Goal: Task Accomplishment & Management: Complete application form

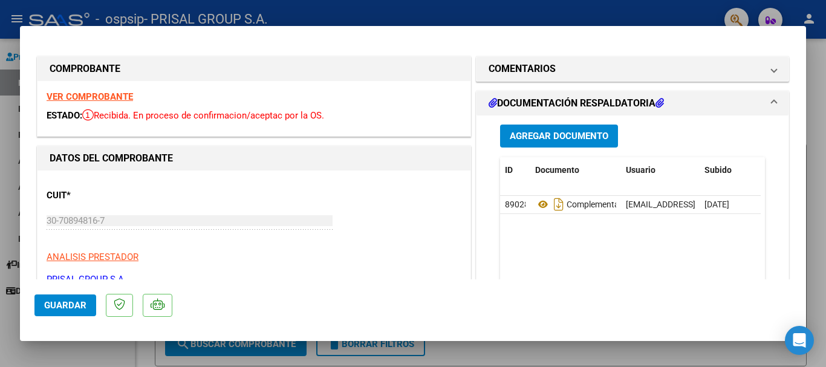
scroll to position [242, 0]
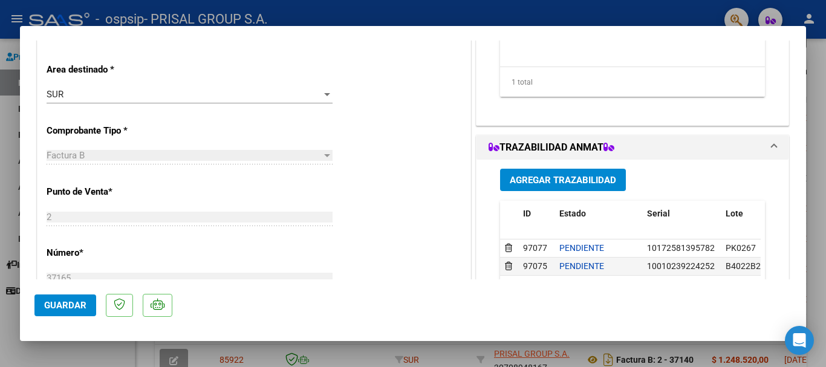
click at [71, 309] on span "Guardar" at bounding box center [65, 305] width 42 height 11
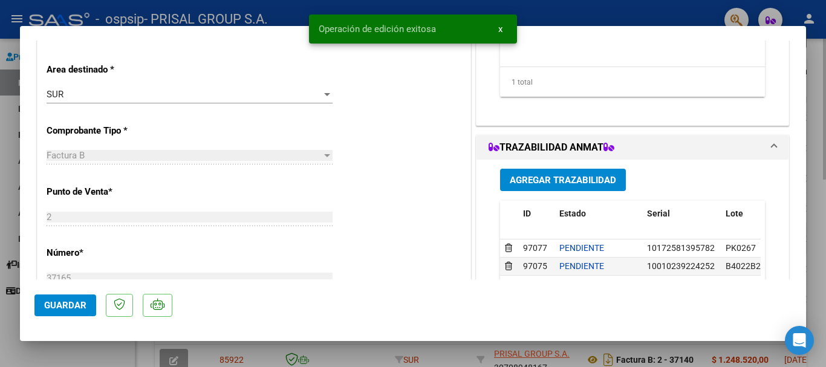
drag, startPoint x: 0, startPoint y: 274, endPoint x: 445, endPoint y: 234, distance: 446.8
click at [1, 275] on div at bounding box center [413, 183] width 826 height 367
type input "$ 0,00"
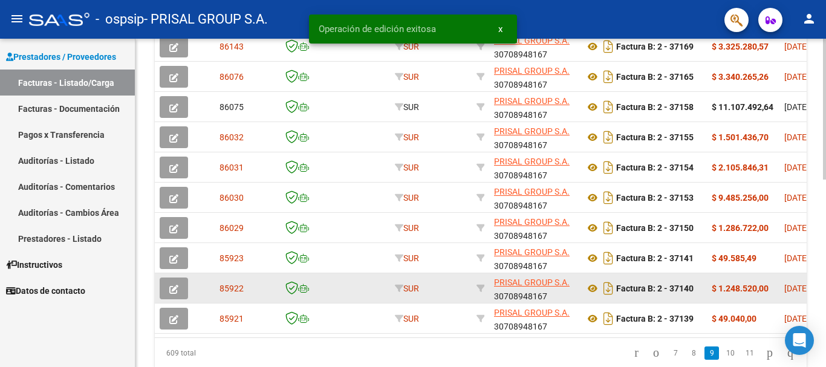
scroll to position [438, 0]
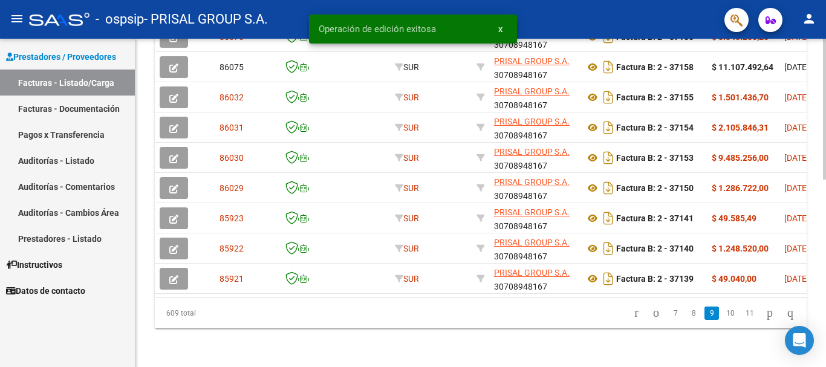
click at [687, 315] on link "8" at bounding box center [693, 313] width 15 height 13
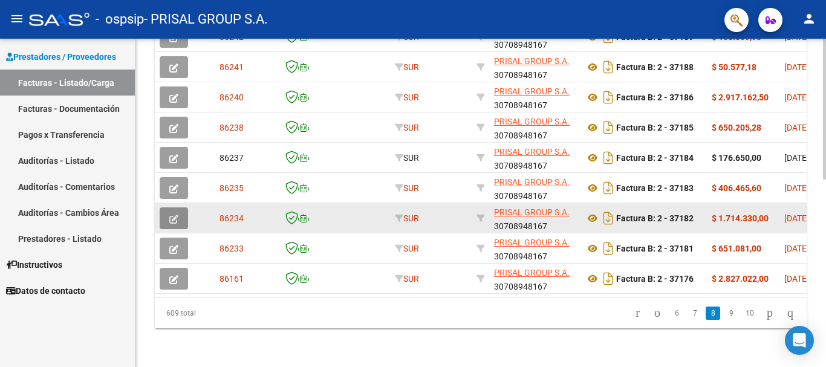
click at [161, 212] on button "button" at bounding box center [174, 218] width 28 height 22
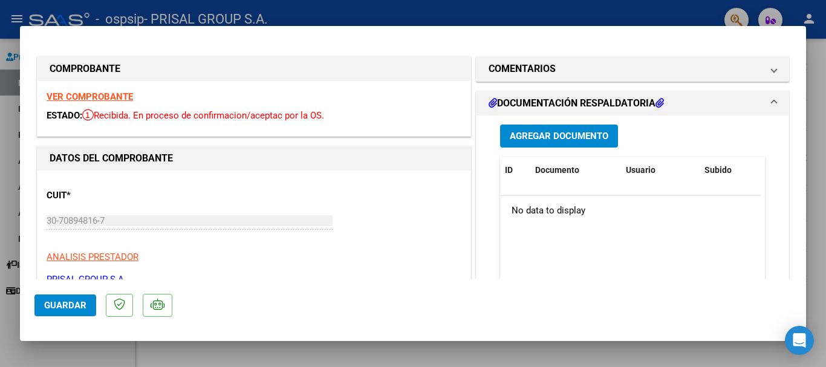
click at [532, 148] on div "Agregar Documento ID Documento Usuario Subido Acción No data to display 0 total…" at bounding box center [632, 235] width 283 height 241
click at [532, 144] on button "Agregar Documento" at bounding box center [559, 136] width 118 height 22
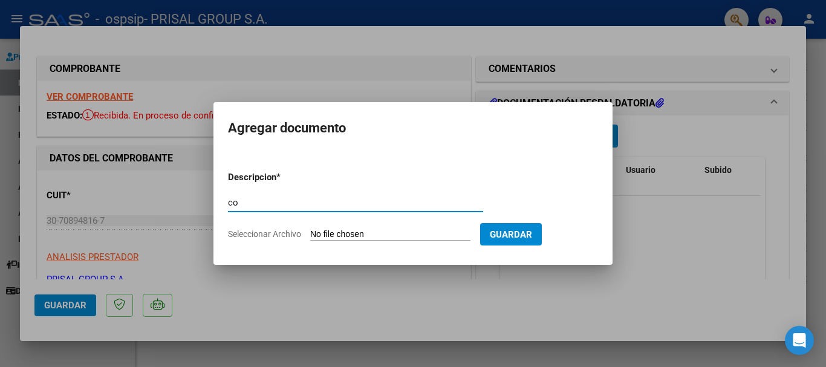
type input "c"
type input "COMPLEMENTARIA FCEB-3782"
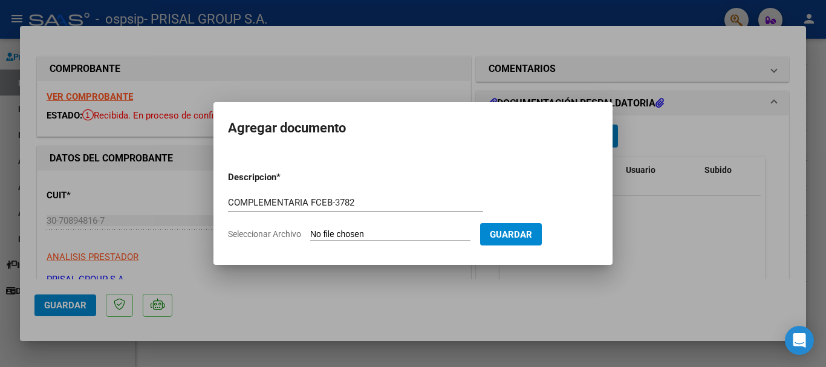
click at [310, 229] on input "Seleccionar Archivo" at bounding box center [390, 234] width 160 height 11
type input "C:\fakepath\COMPLEMENTARIA FCEB-37182.pdf"
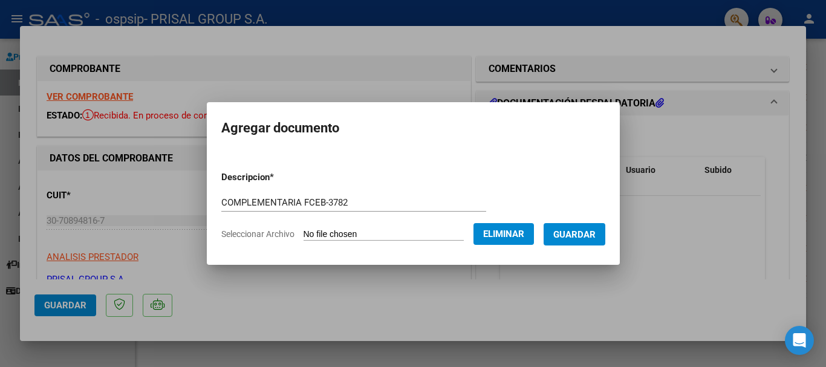
click at [586, 242] on button "Guardar" at bounding box center [575, 234] width 62 height 22
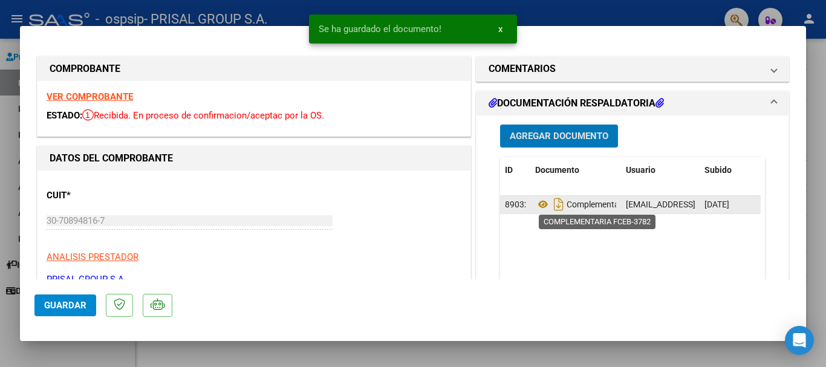
scroll to position [242, 0]
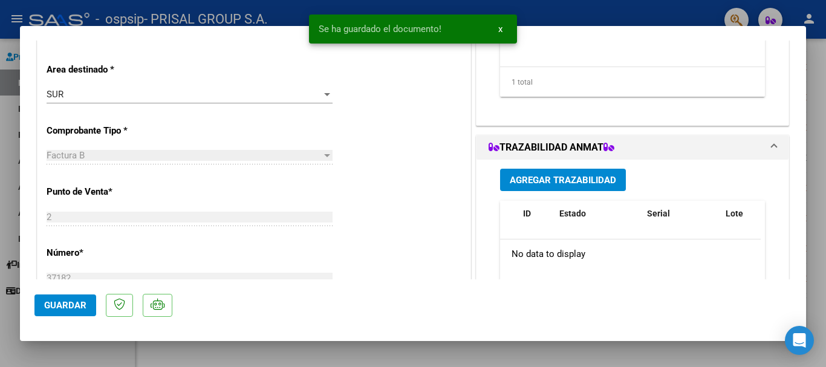
click at [563, 180] on span "Agregar Trazabilidad" at bounding box center [563, 180] width 106 height 11
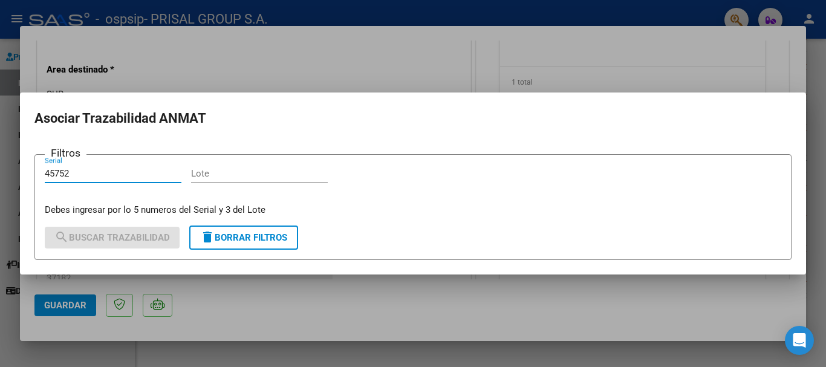
type input "45752"
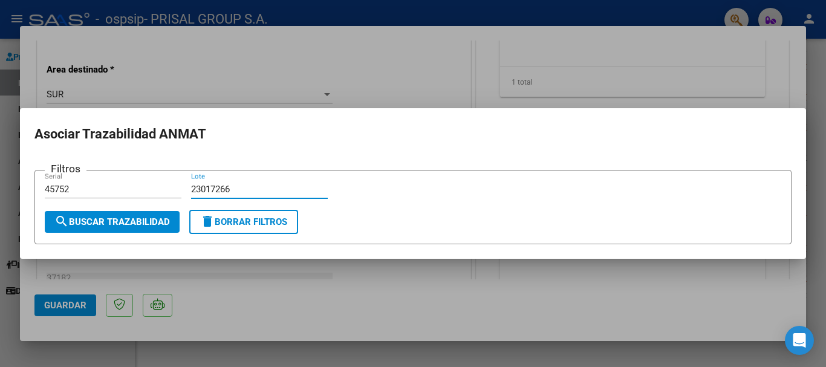
type input "23017266"
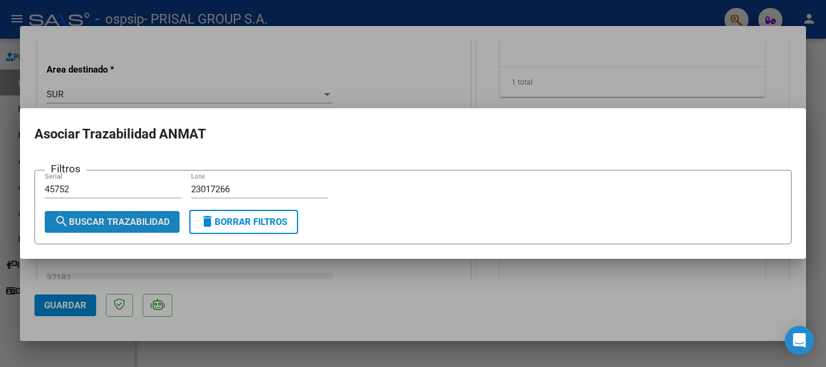
click at [125, 217] on span "search Buscar Trazabilidad" at bounding box center [111, 221] width 115 height 11
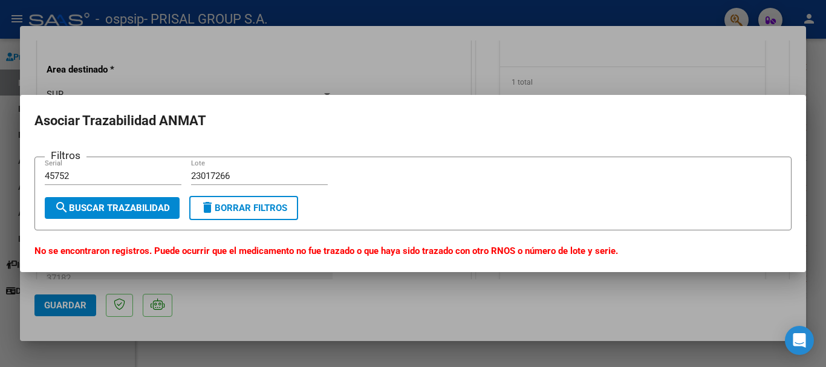
click at [155, 184] on div "45752 Serial" at bounding box center [113, 176] width 137 height 18
click at [199, 171] on input "23017266" at bounding box center [259, 176] width 137 height 11
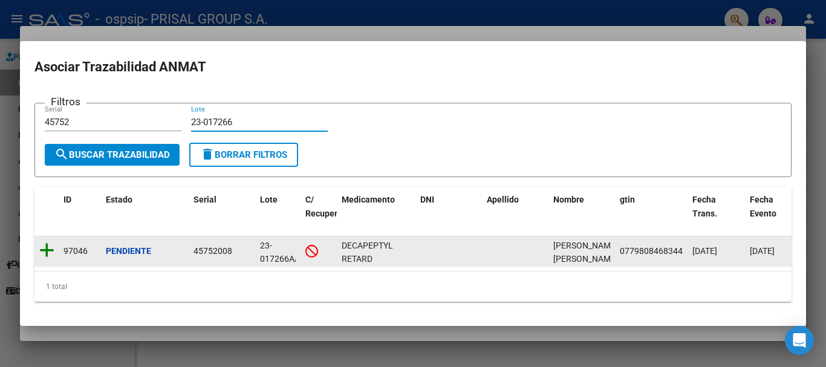
type input "23-017266"
click at [51, 242] on icon at bounding box center [46, 250] width 15 height 17
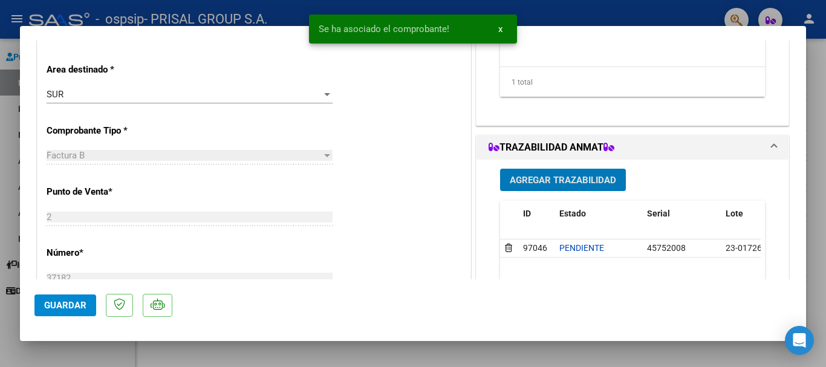
click at [72, 301] on span "Guardar" at bounding box center [65, 305] width 42 height 11
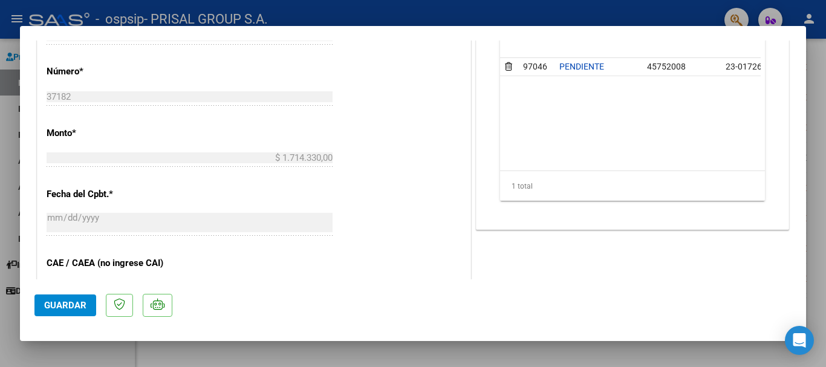
scroll to position [302, 0]
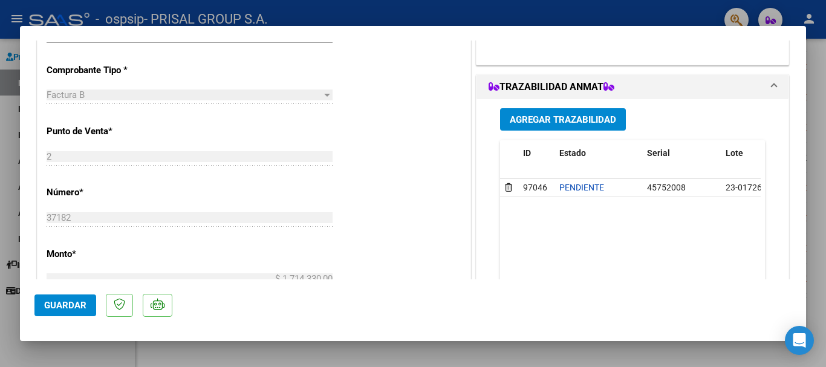
click at [70, 311] on button "Guardar" at bounding box center [65, 305] width 62 height 22
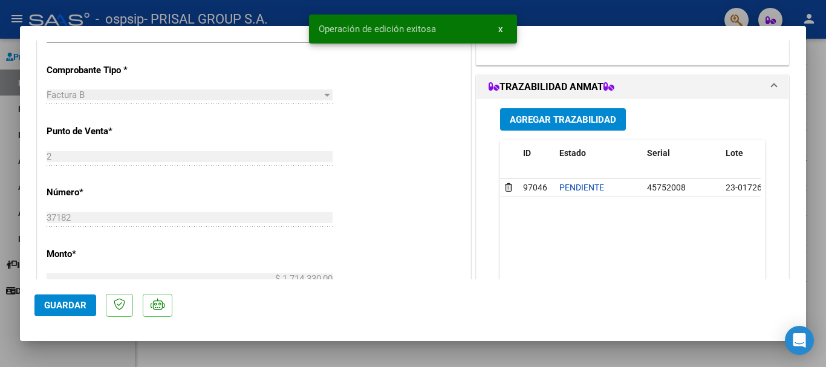
click at [0, 285] on div at bounding box center [413, 183] width 826 height 367
type input "$ 0,00"
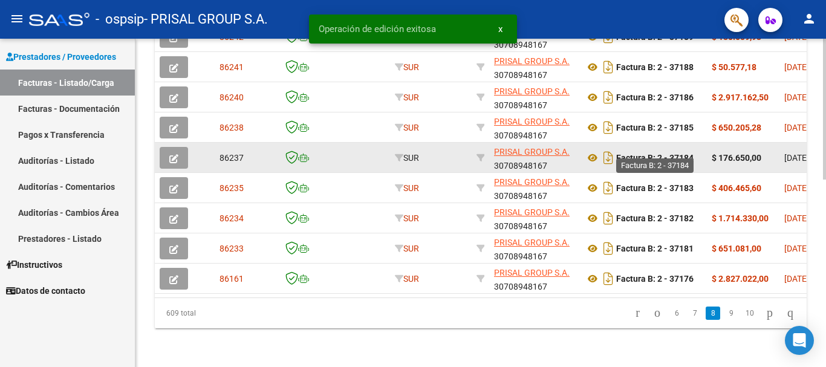
scroll to position [438, 0]
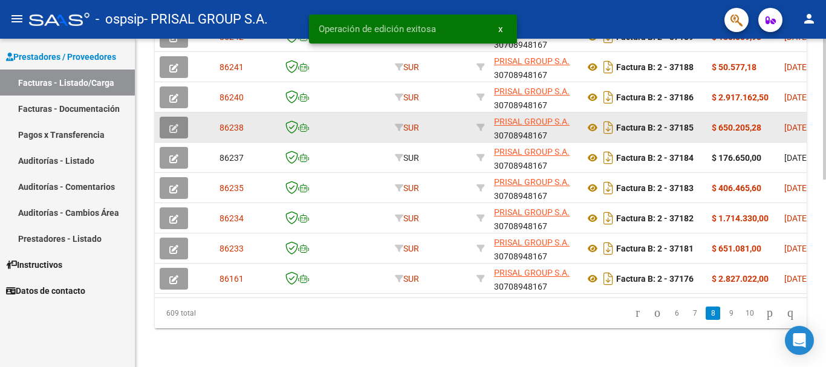
click at [181, 120] on button "button" at bounding box center [174, 128] width 28 height 22
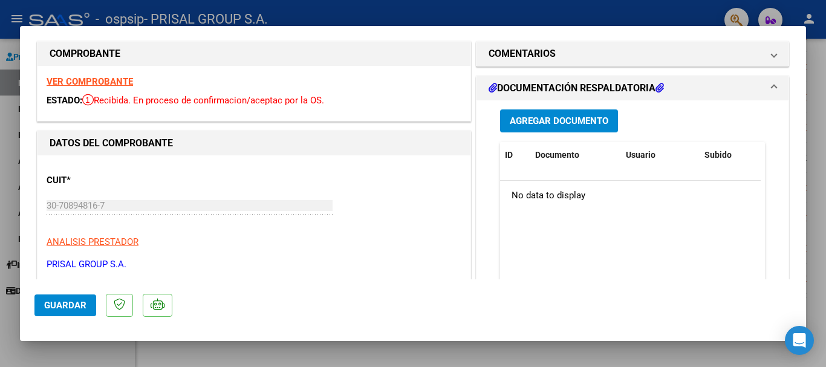
scroll to position [0, 0]
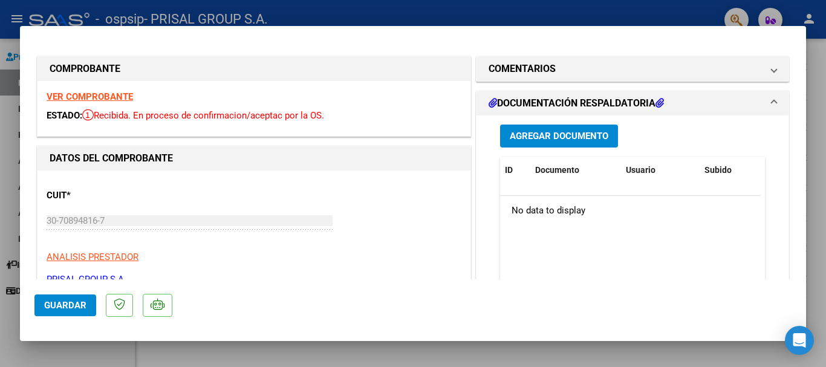
click at [569, 139] on span "Agregar Documento" at bounding box center [559, 136] width 99 height 11
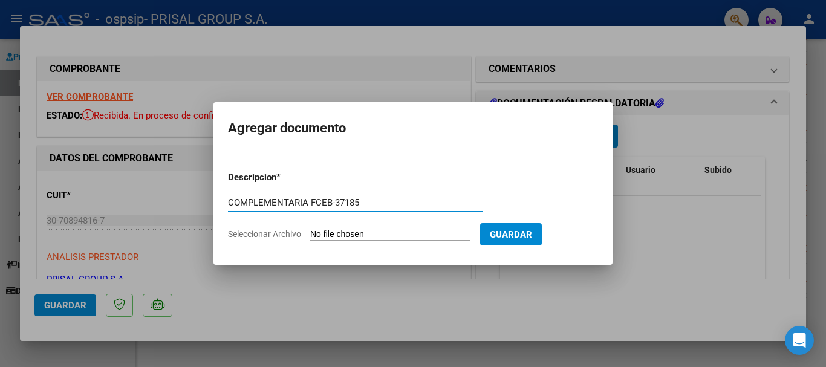
type input "COMPLEMENTARIA FCEB-37185"
click at [310, 229] on input "Seleccionar Archivo" at bounding box center [390, 234] width 160 height 11
type input "C:\fakepath\COMPLEMENTARIA FCEB-37185.pdf"
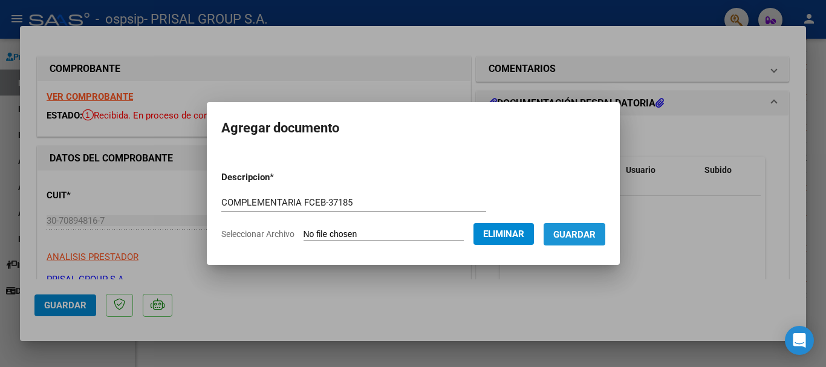
click at [605, 237] on button "Guardar" at bounding box center [575, 234] width 62 height 22
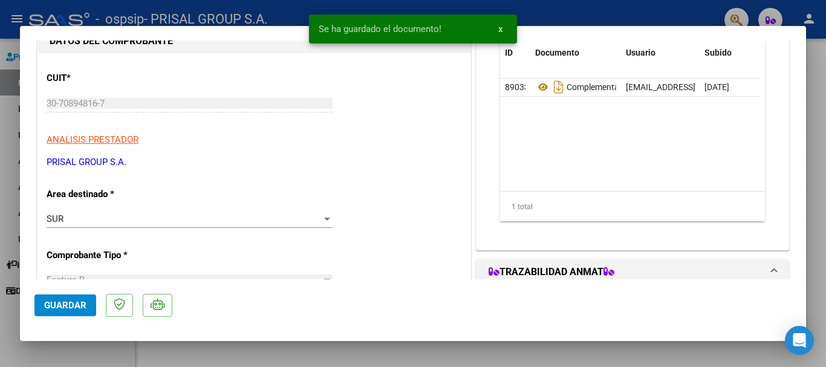
scroll to position [242, 0]
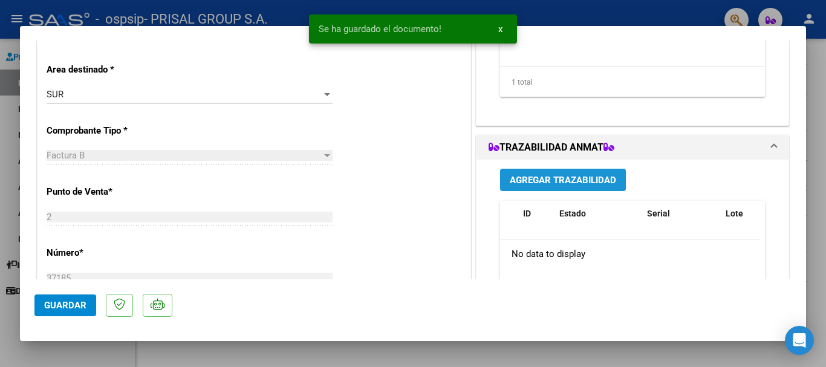
click at [576, 187] on button "Agregar Trazabilidad" at bounding box center [563, 180] width 126 height 22
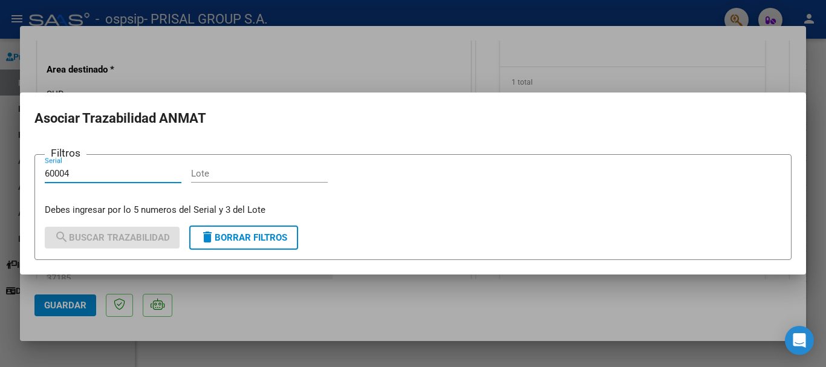
type input "60004"
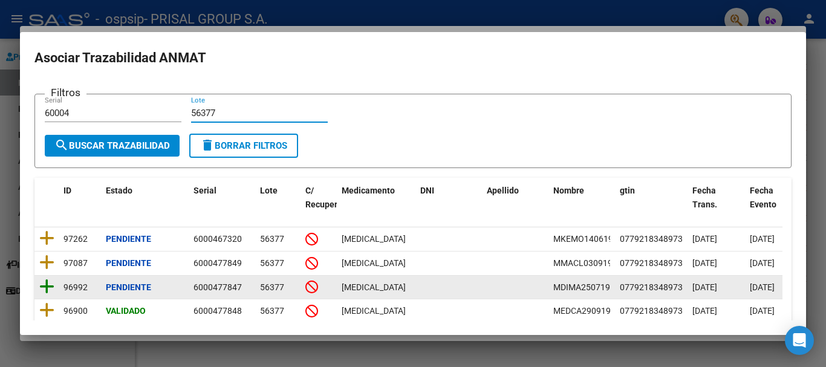
type input "56377"
click at [50, 286] on icon at bounding box center [46, 286] width 15 height 17
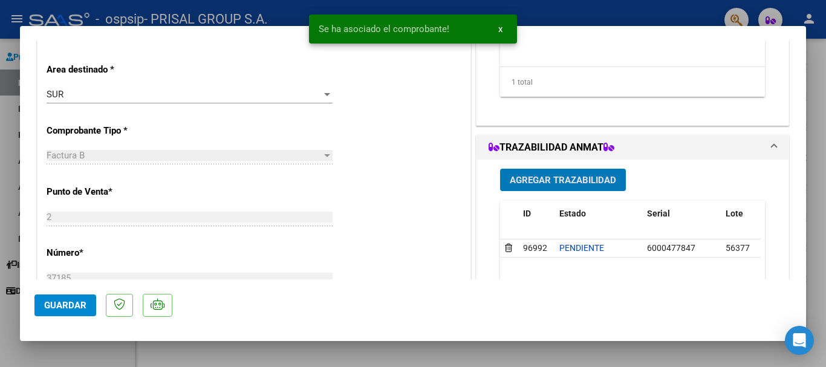
click at [549, 172] on button "Agregar Trazabilidad" at bounding box center [563, 180] width 126 height 22
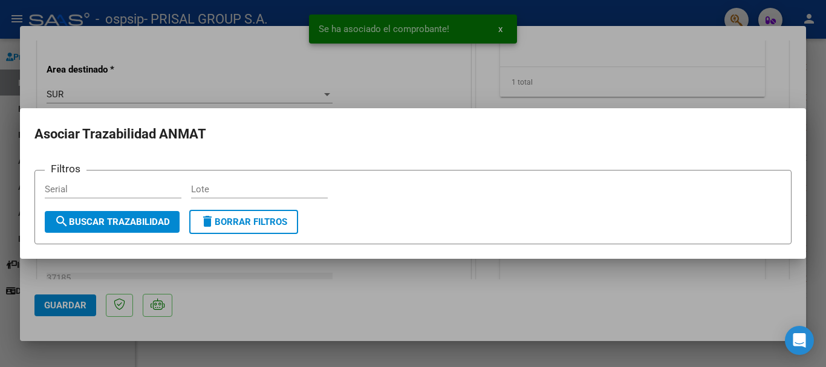
click at [253, 270] on div at bounding box center [413, 183] width 826 height 367
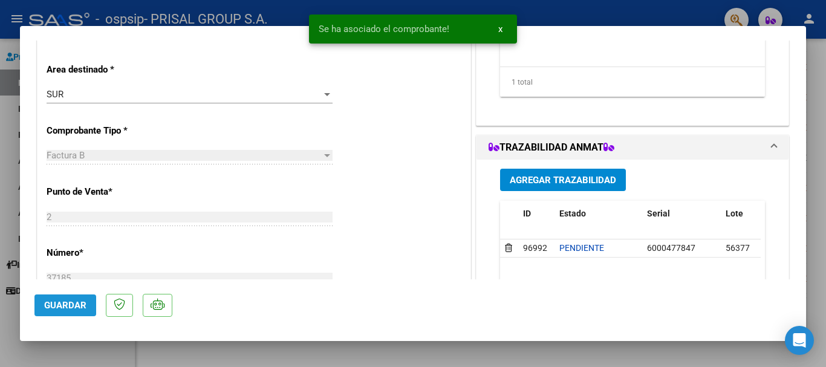
click at [68, 311] on button "Guardar" at bounding box center [65, 305] width 62 height 22
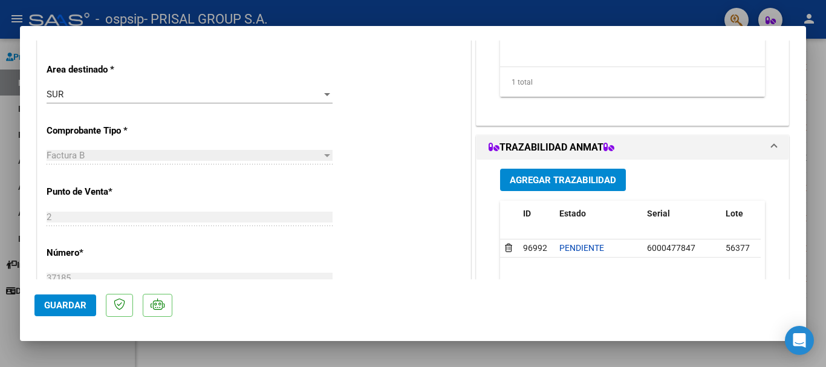
click at [90, 311] on button "Guardar" at bounding box center [65, 305] width 62 height 22
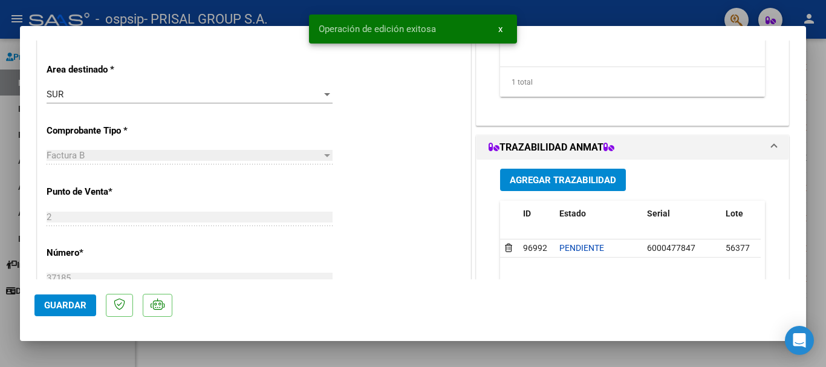
click at [0, 332] on div at bounding box center [413, 183] width 826 height 367
type input "$ 0,00"
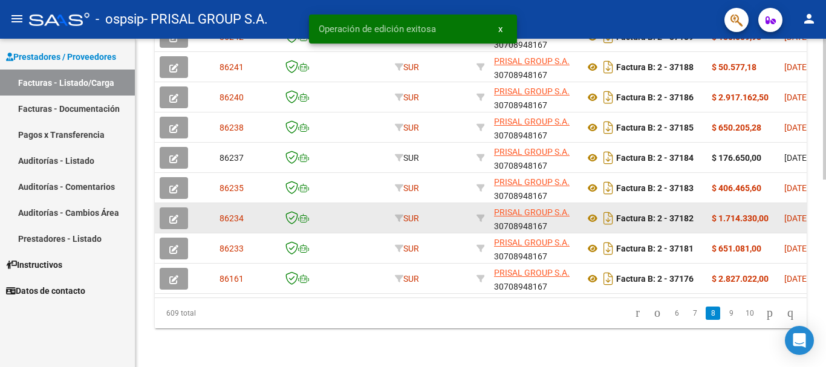
scroll to position [438, 0]
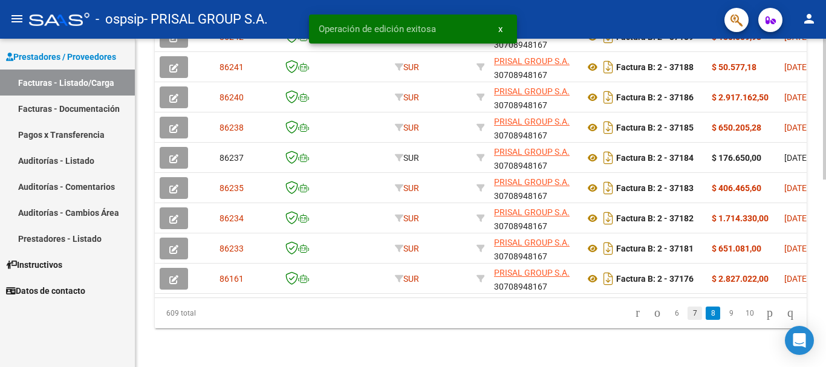
click at [688, 316] on link "7" at bounding box center [695, 313] width 15 height 13
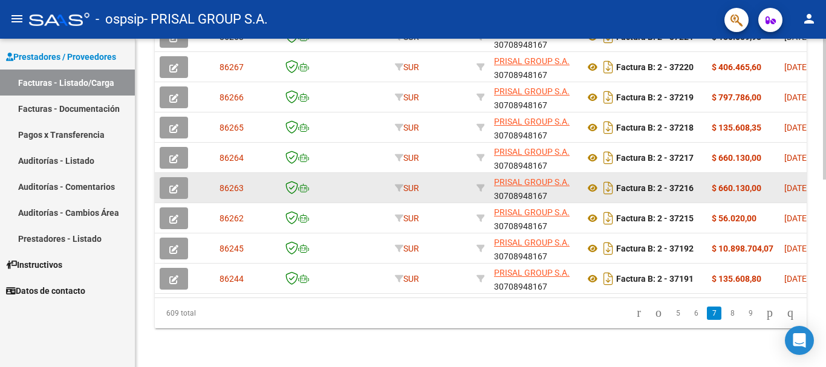
click at [166, 177] on button "button" at bounding box center [174, 188] width 28 height 22
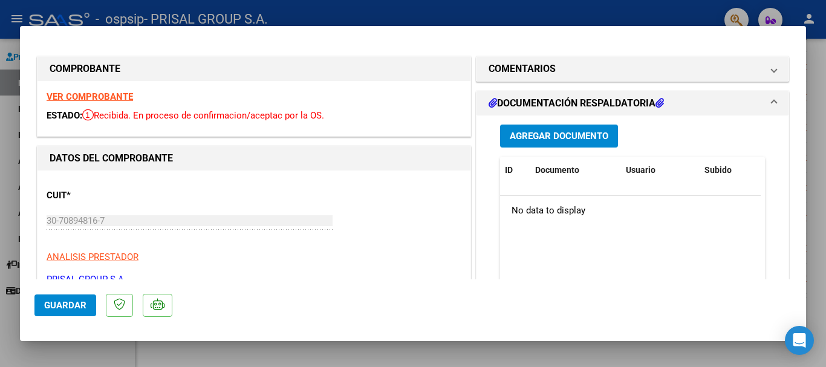
click at [566, 134] on span "Agregar Documento" at bounding box center [559, 136] width 99 height 11
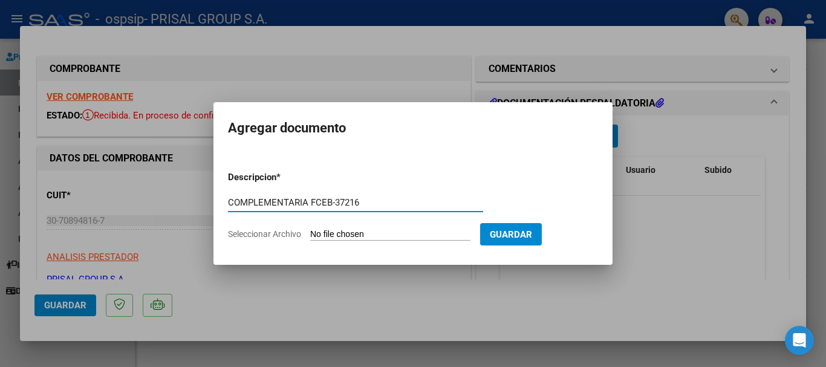
type input "COMPLEMENTARIA FCEB-37216"
click at [310, 229] on input "Seleccionar Archivo" at bounding box center [390, 234] width 160 height 11
type input "C:\fakepath\COMPLEMENTARIA FCEB-37216.pdf"
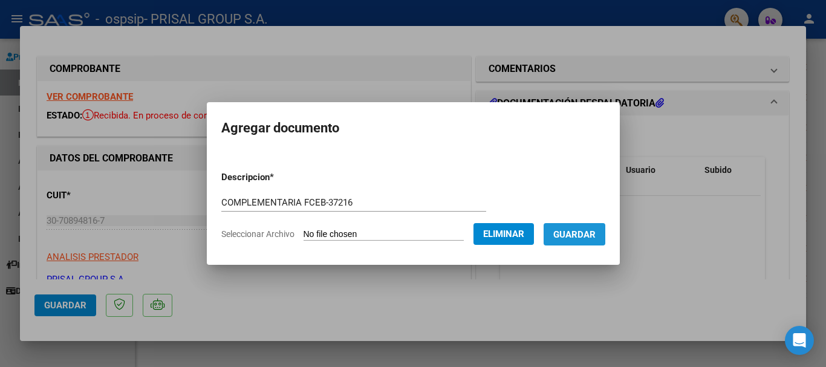
click at [583, 230] on span "Guardar" at bounding box center [574, 234] width 42 height 11
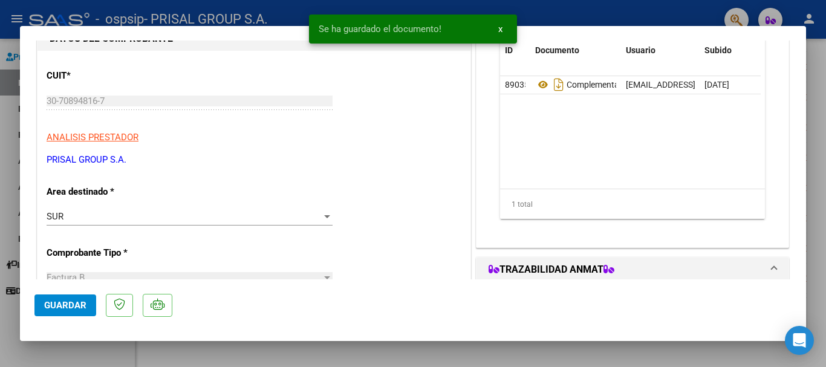
scroll to position [242, 0]
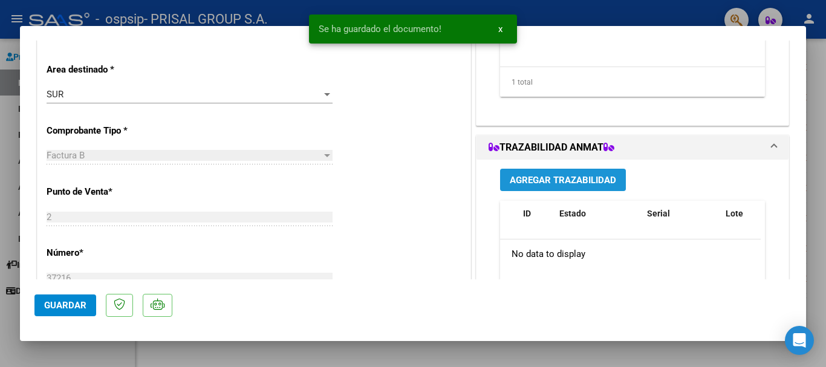
click at [559, 171] on button "Agregar Trazabilidad" at bounding box center [563, 180] width 126 height 22
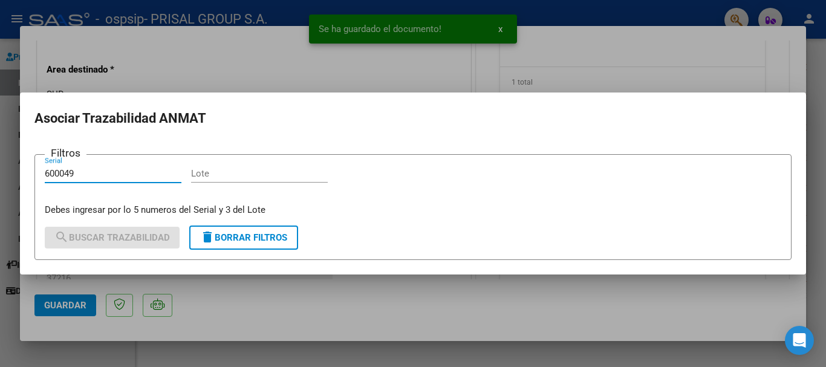
type input "600049"
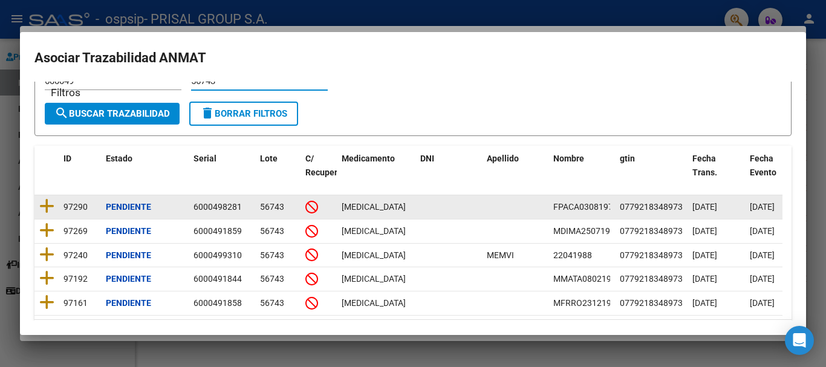
scroll to position [60, 0]
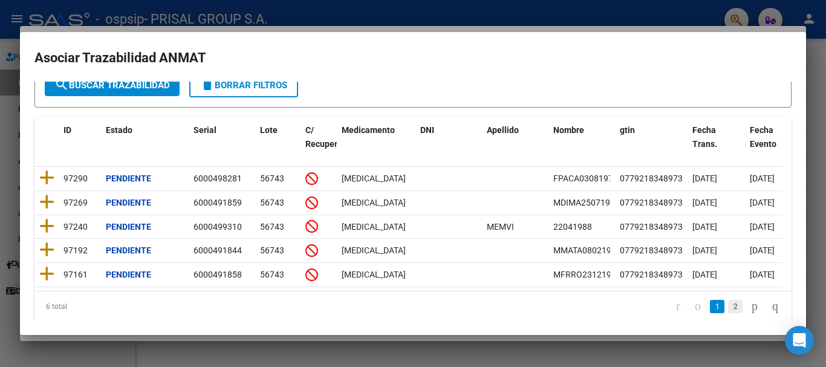
type input "56743"
click at [728, 313] on link "2" at bounding box center [735, 306] width 15 height 13
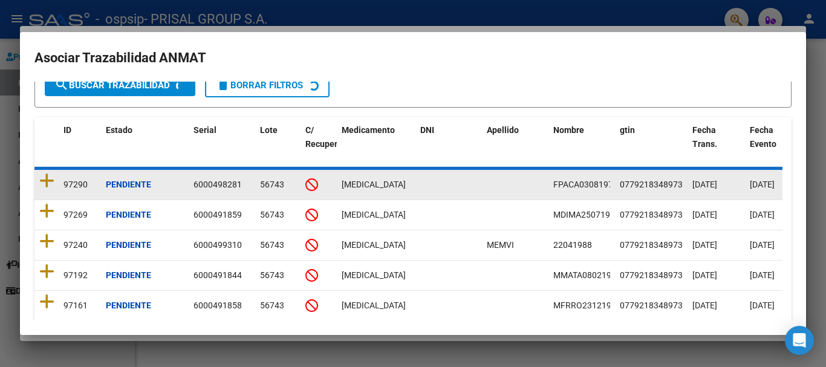
scroll to position [0, 0]
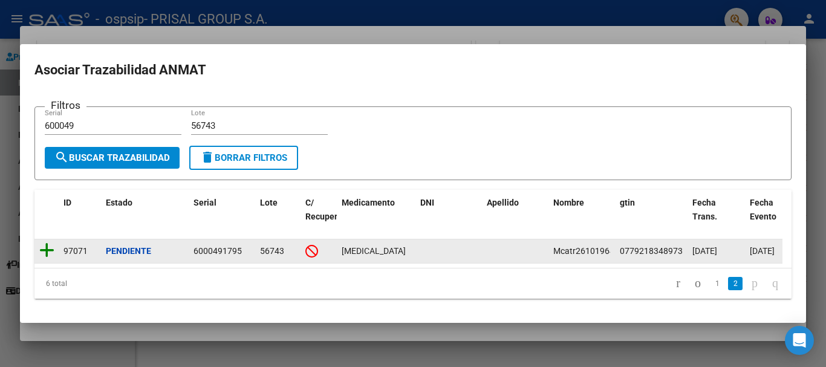
click at [44, 242] on icon at bounding box center [46, 250] width 15 height 17
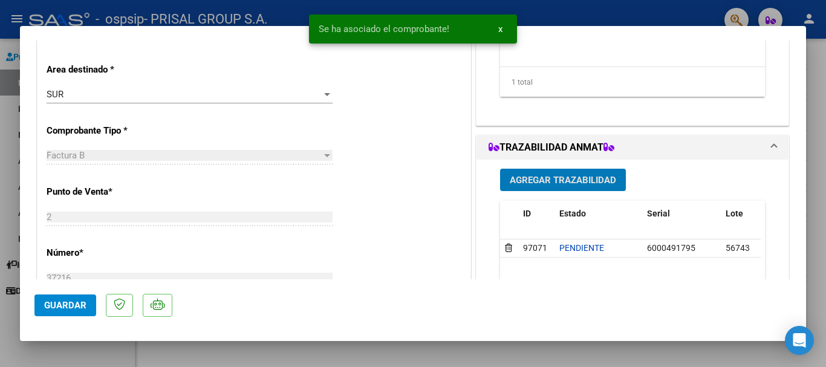
click at [84, 305] on span "Guardar" at bounding box center [65, 305] width 42 height 11
